Goal: Find specific page/section: Find specific page/section

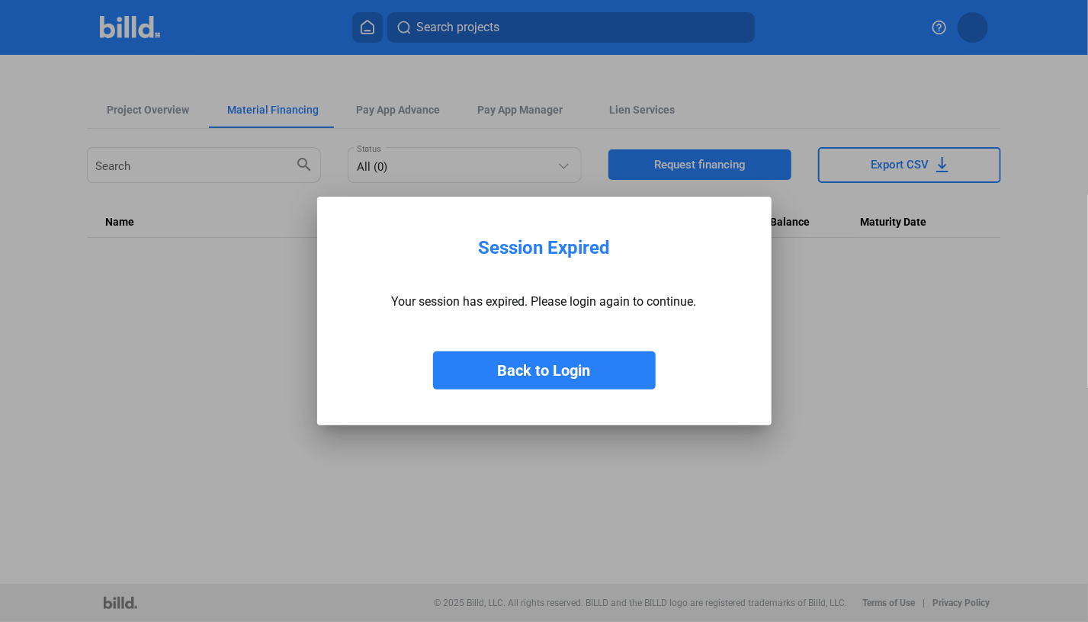
click at [548, 379] on button "Back to Login" at bounding box center [544, 371] width 223 height 38
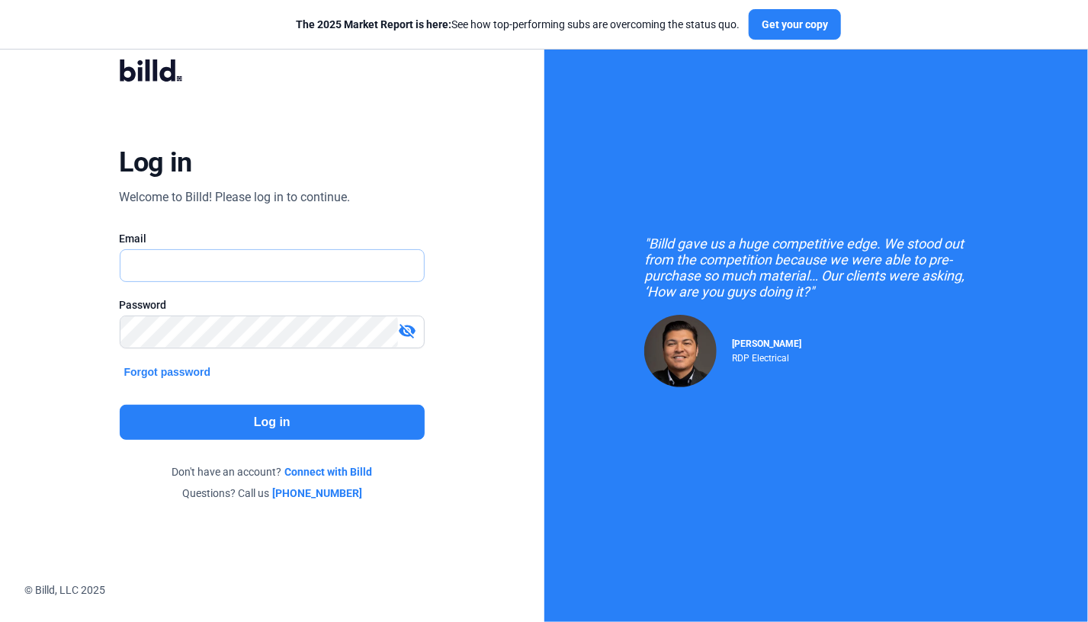
type input "[PERSON_NAME][EMAIL_ADDRESS][DOMAIN_NAME]"
click at [313, 419] on button "Log in" at bounding box center [273, 422] width 306 height 35
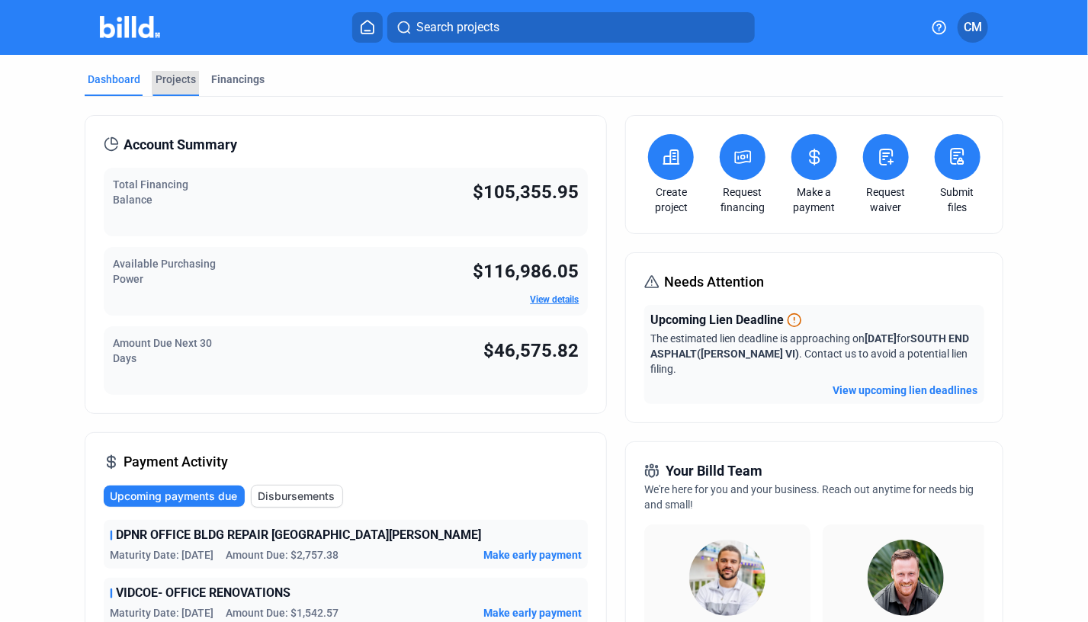
click at [178, 76] on div "Projects" at bounding box center [176, 79] width 40 height 15
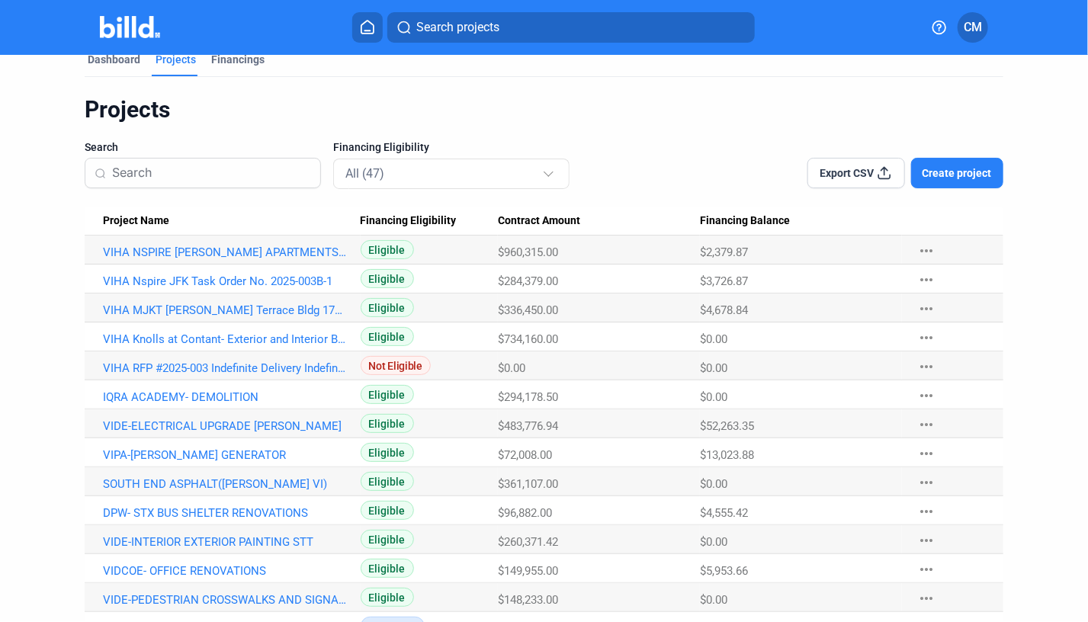
scroll to position [22, 0]
